Goal: Information Seeking & Learning: Check status

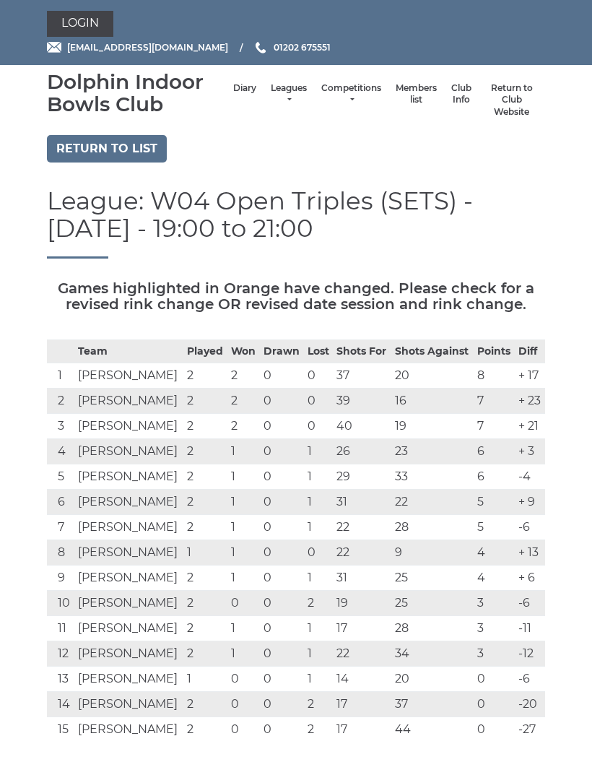
scroll to position [940, 0]
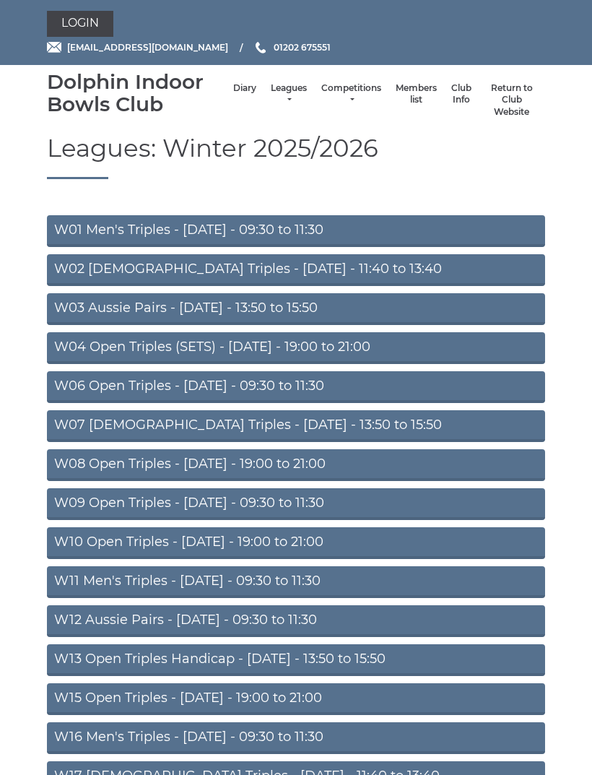
scroll to position [77, 0]
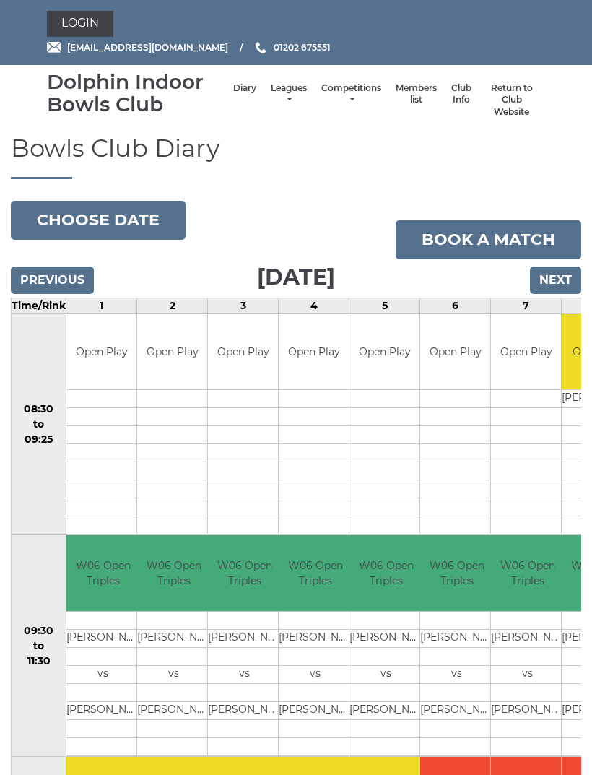
scroll to position [77, 0]
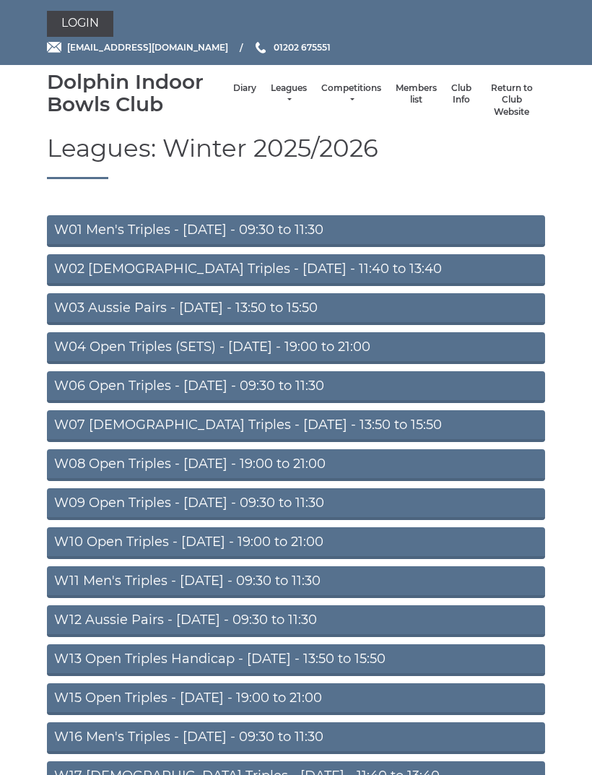
click at [369, 383] on link "W06 Open Triples - [DATE] - 09:30 to 11:30" at bounding box center [296, 387] width 498 height 32
click at [309, 385] on link "W06 Open Triples - [DATE] - 09:30 to 11:30" at bounding box center [296, 387] width 498 height 32
click at [309, 388] on link "W06 Open Triples - [DATE] - 09:30 to 11:30" at bounding box center [296, 387] width 498 height 32
click at [308, 382] on link "W06 Open Triples - [DATE] - 09:30 to 11:30" at bounding box center [296, 387] width 498 height 32
click at [312, 386] on link "W06 Open Triples - [DATE] - 09:30 to 11:30" at bounding box center [296, 387] width 498 height 32
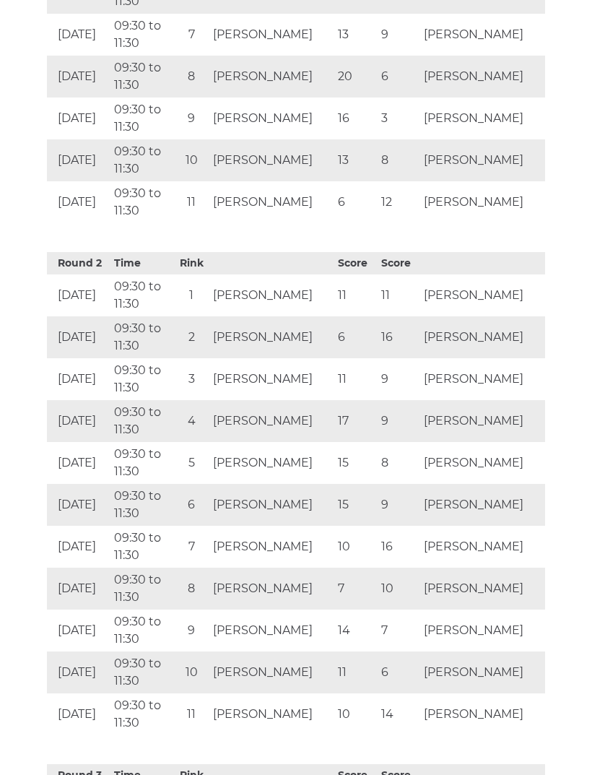
scroll to position [1361, 0]
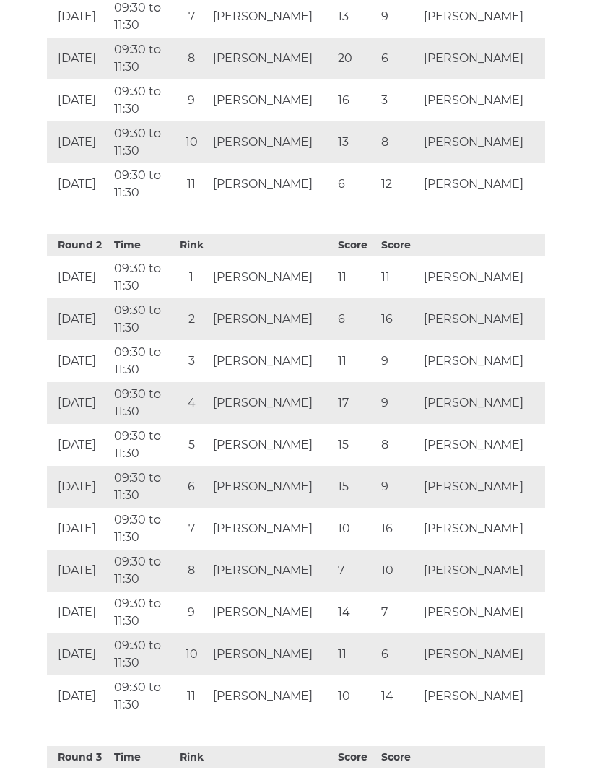
click at [508, 491] on td "[PERSON_NAME]" at bounding box center [482, 487] width 125 height 42
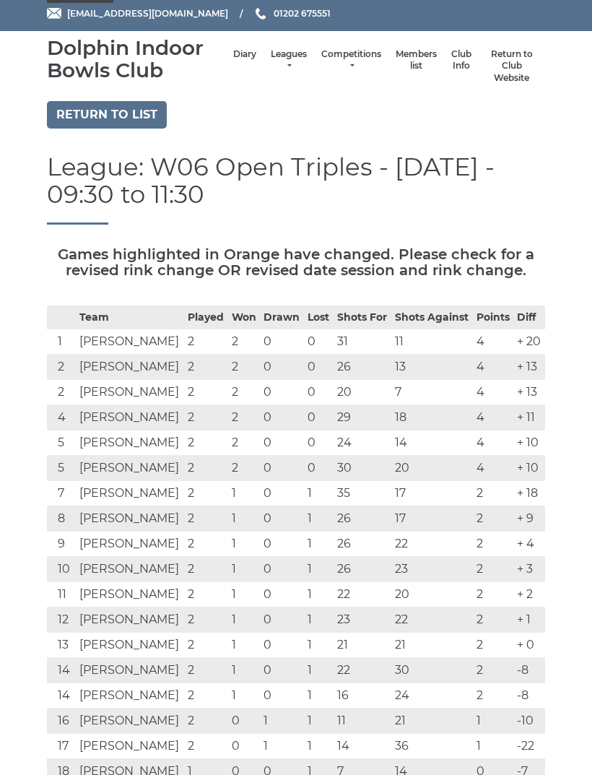
scroll to position [0, 0]
